Goal: Information Seeking & Learning: Learn about a topic

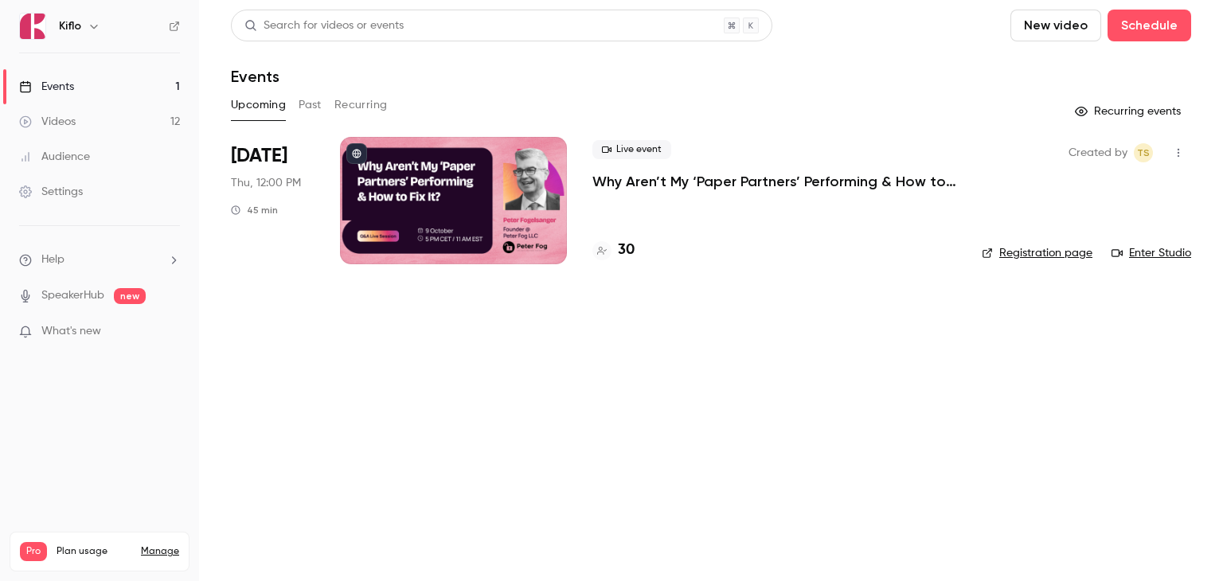
click at [329, 453] on main "Search for videos or events New video Schedule Events Upcoming Past Recurring R…" at bounding box center [711, 290] width 1024 height 581
click at [612, 178] on p "Why Aren’t My ‘Paper Partners’ Performing & How to Fix It?" at bounding box center [775, 181] width 364 height 19
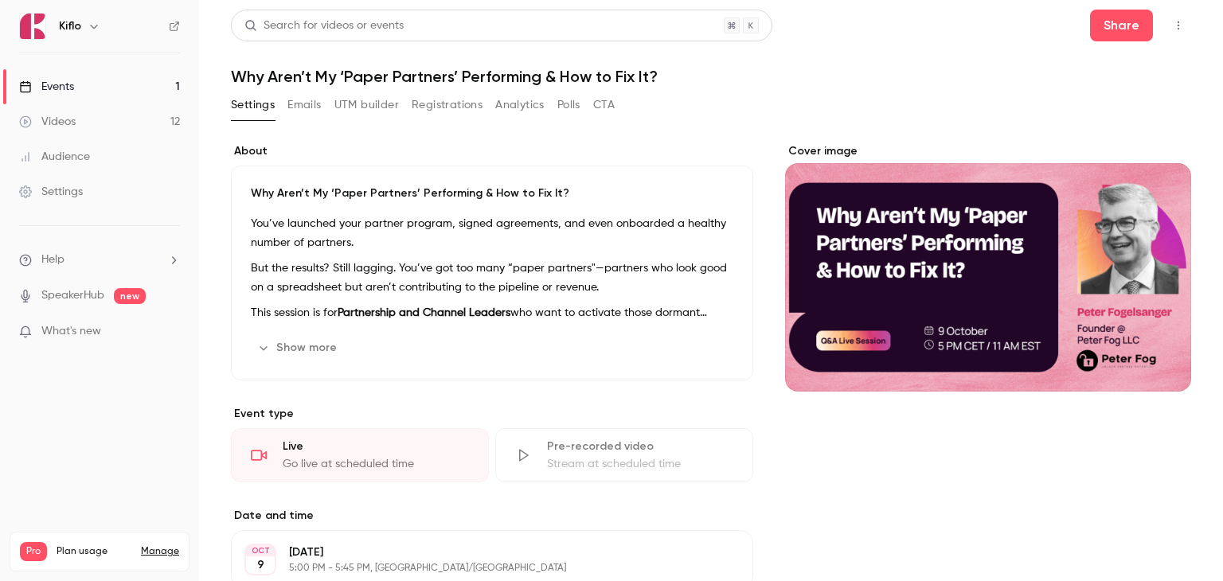
click at [456, 109] on button "Registrations" at bounding box center [447, 104] width 71 height 25
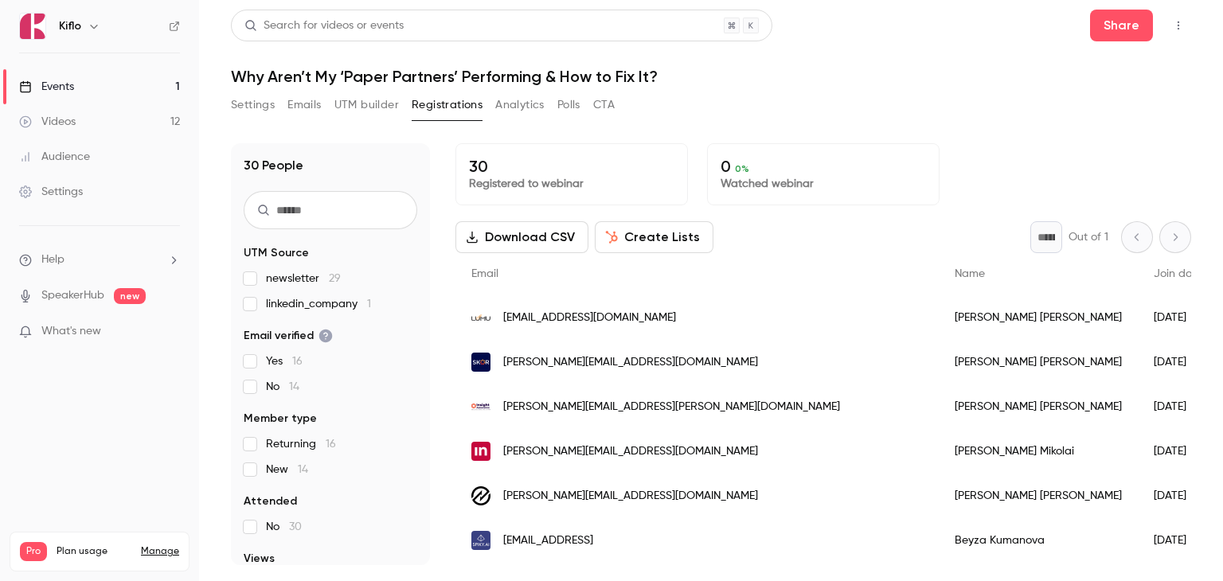
click at [71, 80] on div "Events" at bounding box center [46, 87] width 55 height 16
